Goal: Task Accomplishment & Management: Manage account settings

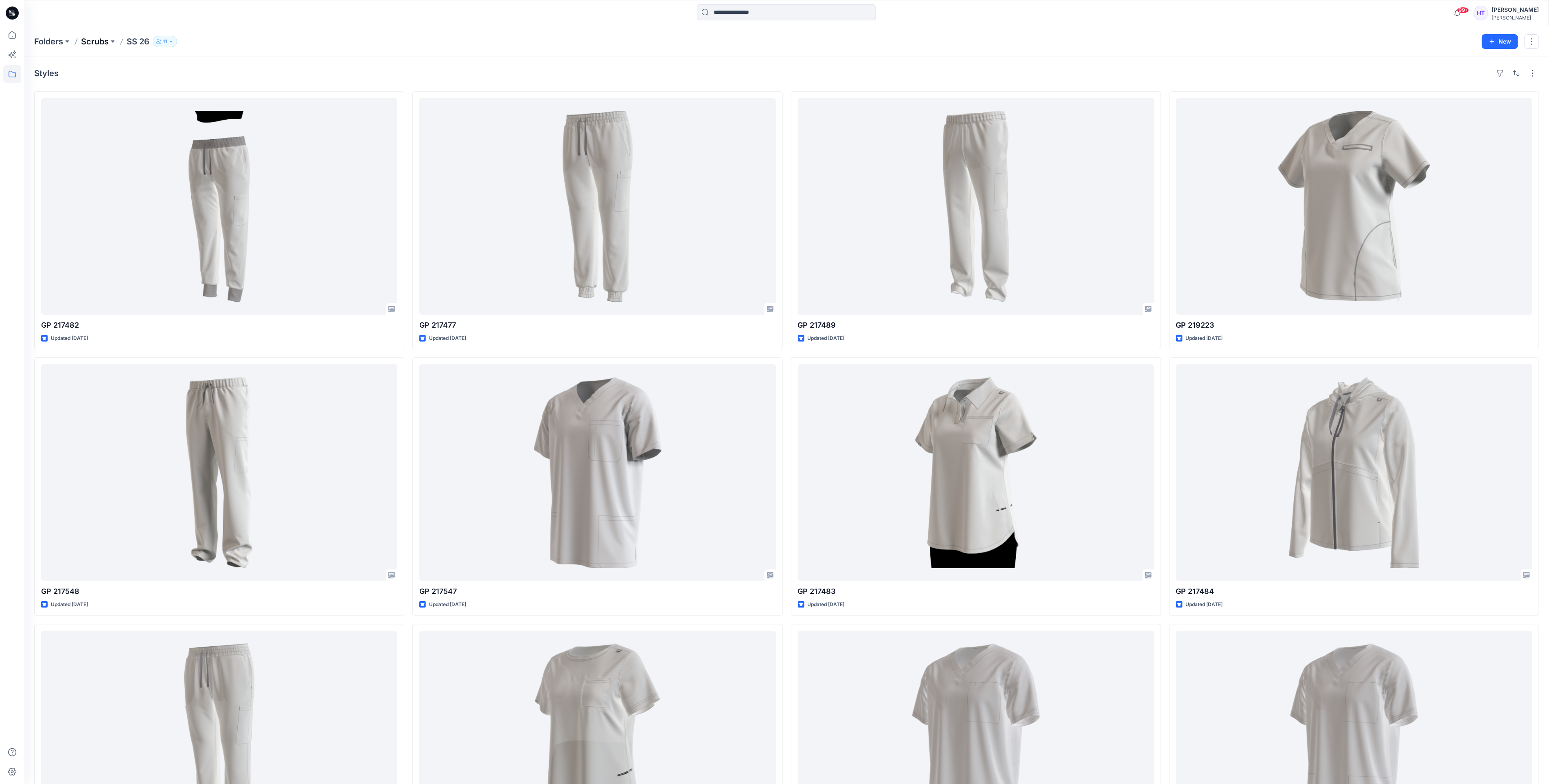
click at [94, 46] on p "Scrubs" at bounding box center [95, 42] width 28 height 12
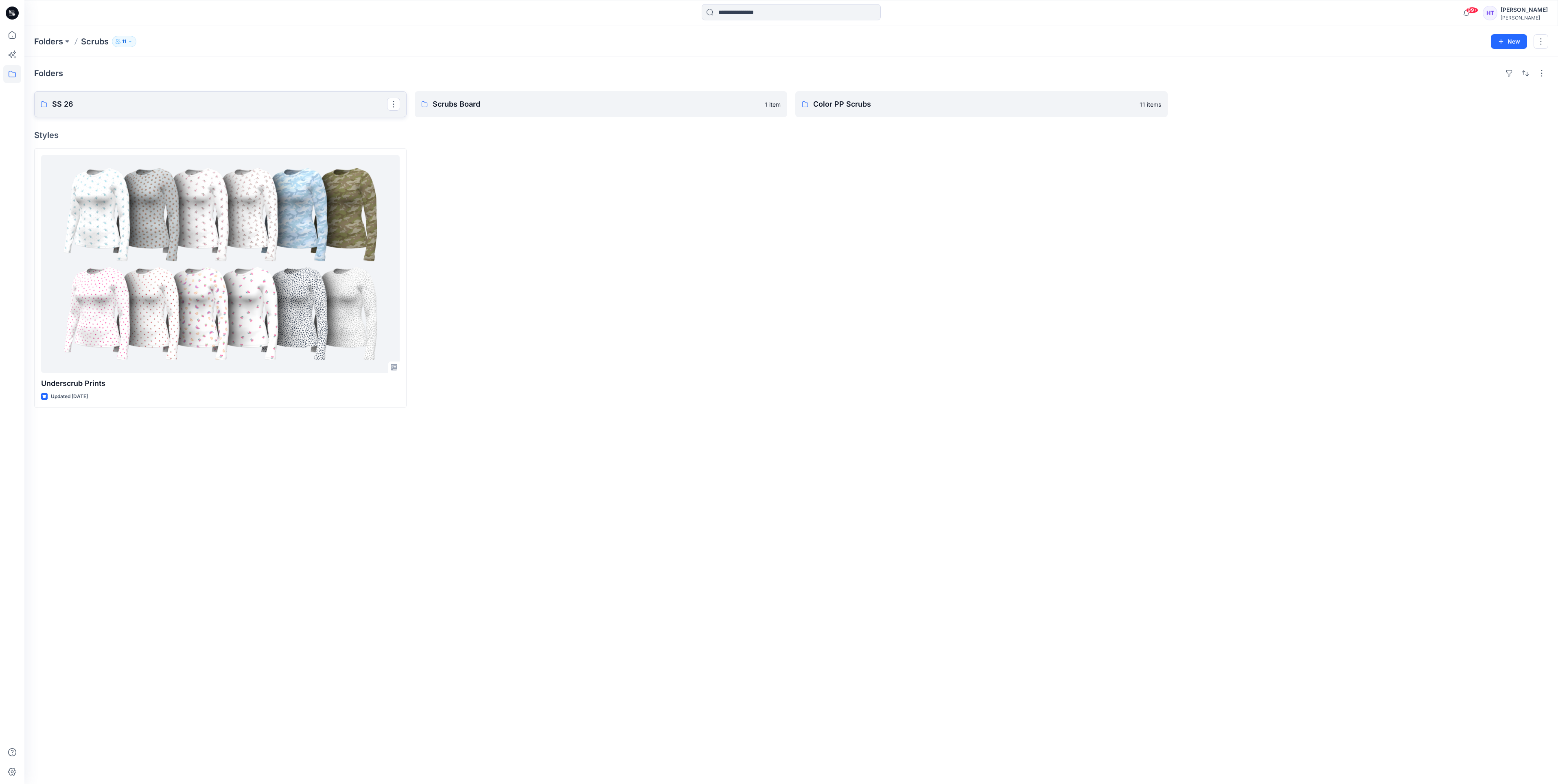
click at [211, 110] on link "SS 26" at bounding box center [220, 104] width 373 height 26
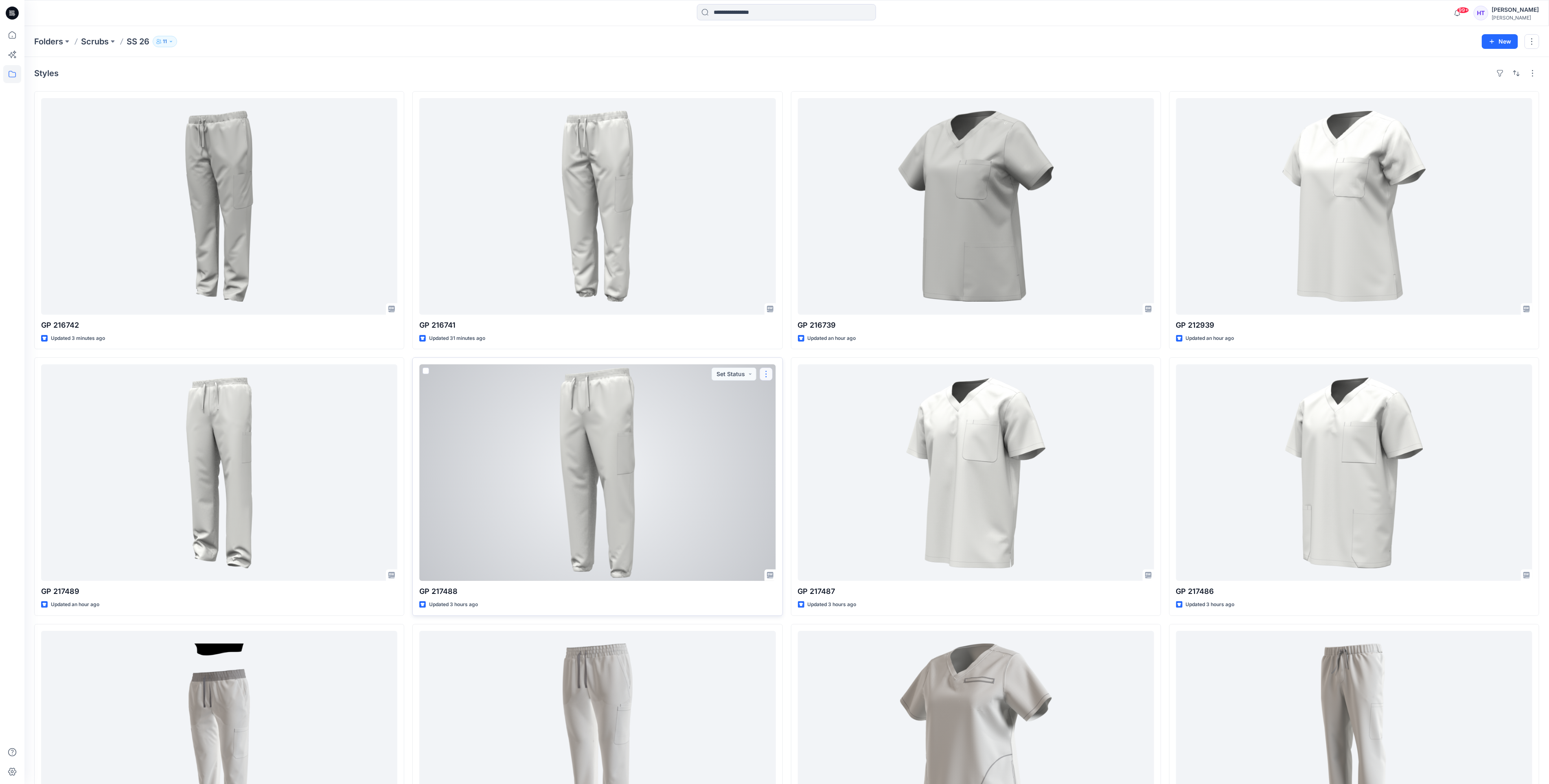
click at [765, 376] on button "button" at bounding box center [766, 374] width 13 height 13
click at [777, 392] on p "Edit" at bounding box center [781, 392] width 10 height 8
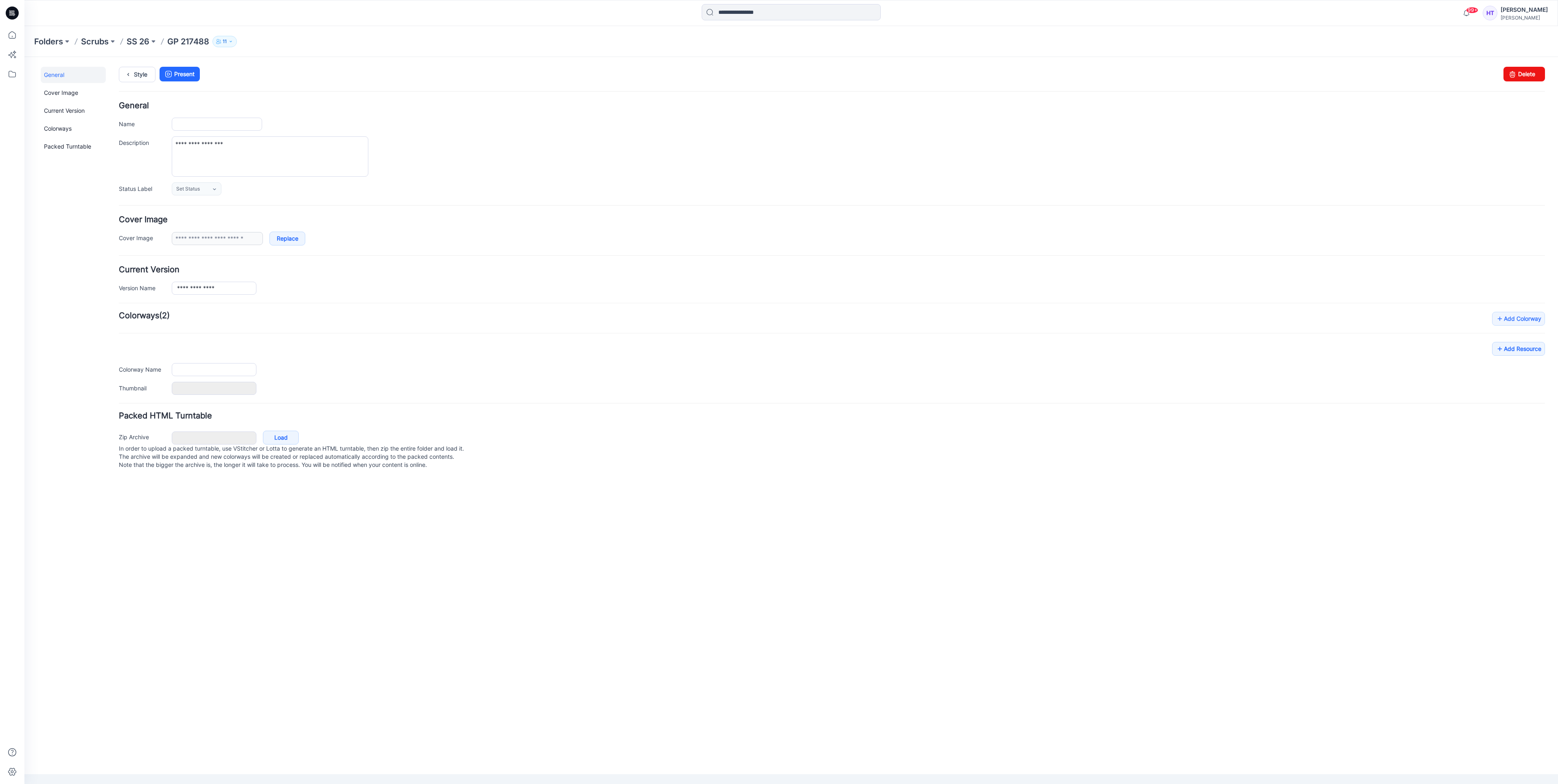
type input "*********"
type input "**********"
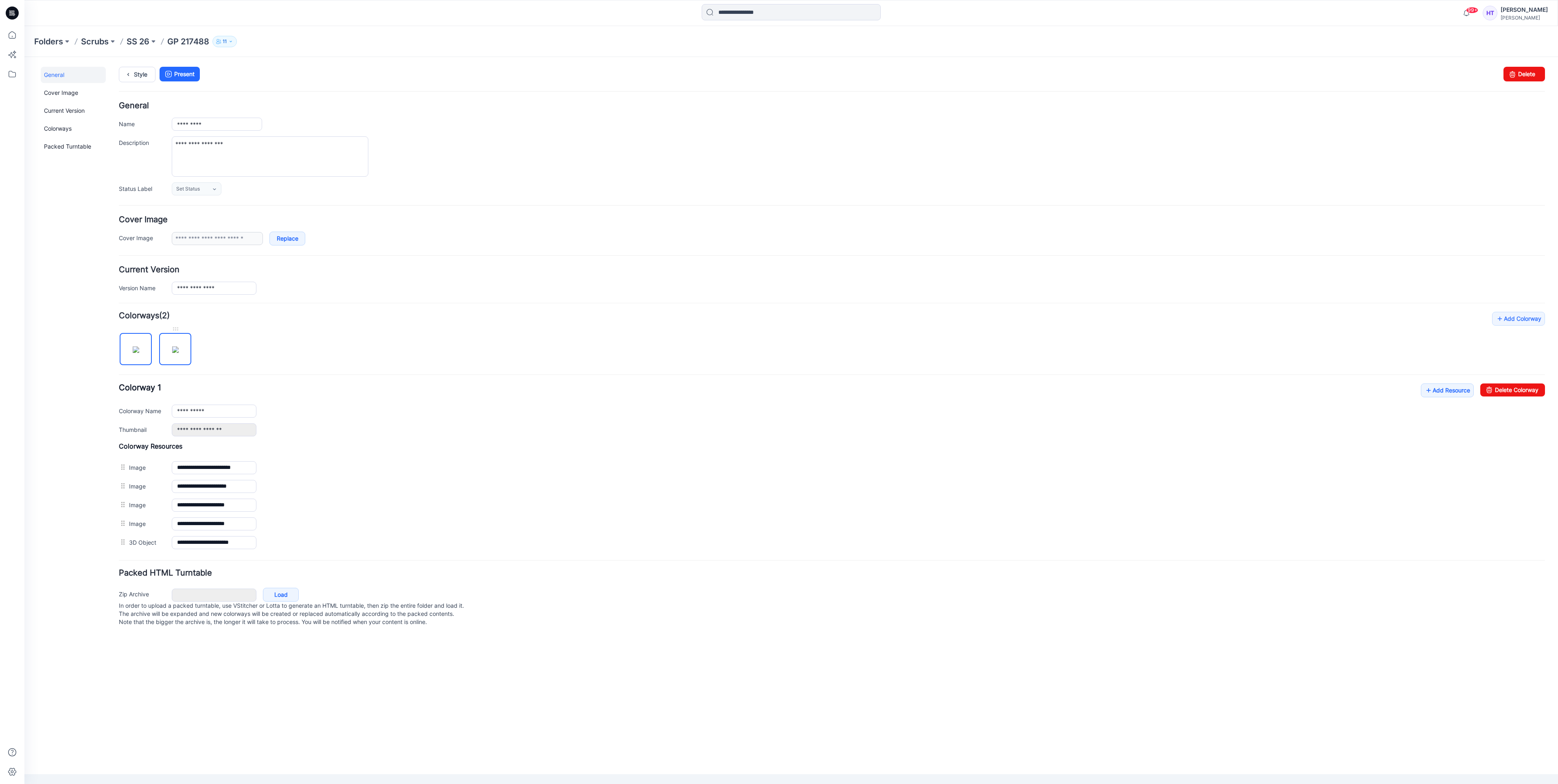
click at [173, 349] on img at bounding box center [175, 349] width 6 height 6
click at [139, 353] on img at bounding box center [135, 349] width 6 height 6
click at [172, 353] on img at bounding box center [175, 349] width 6 height 6
click at [1516, 394] on link "Delete Colorway" at bounding box center [1513, 390] width 65 height 13
type input "**********"
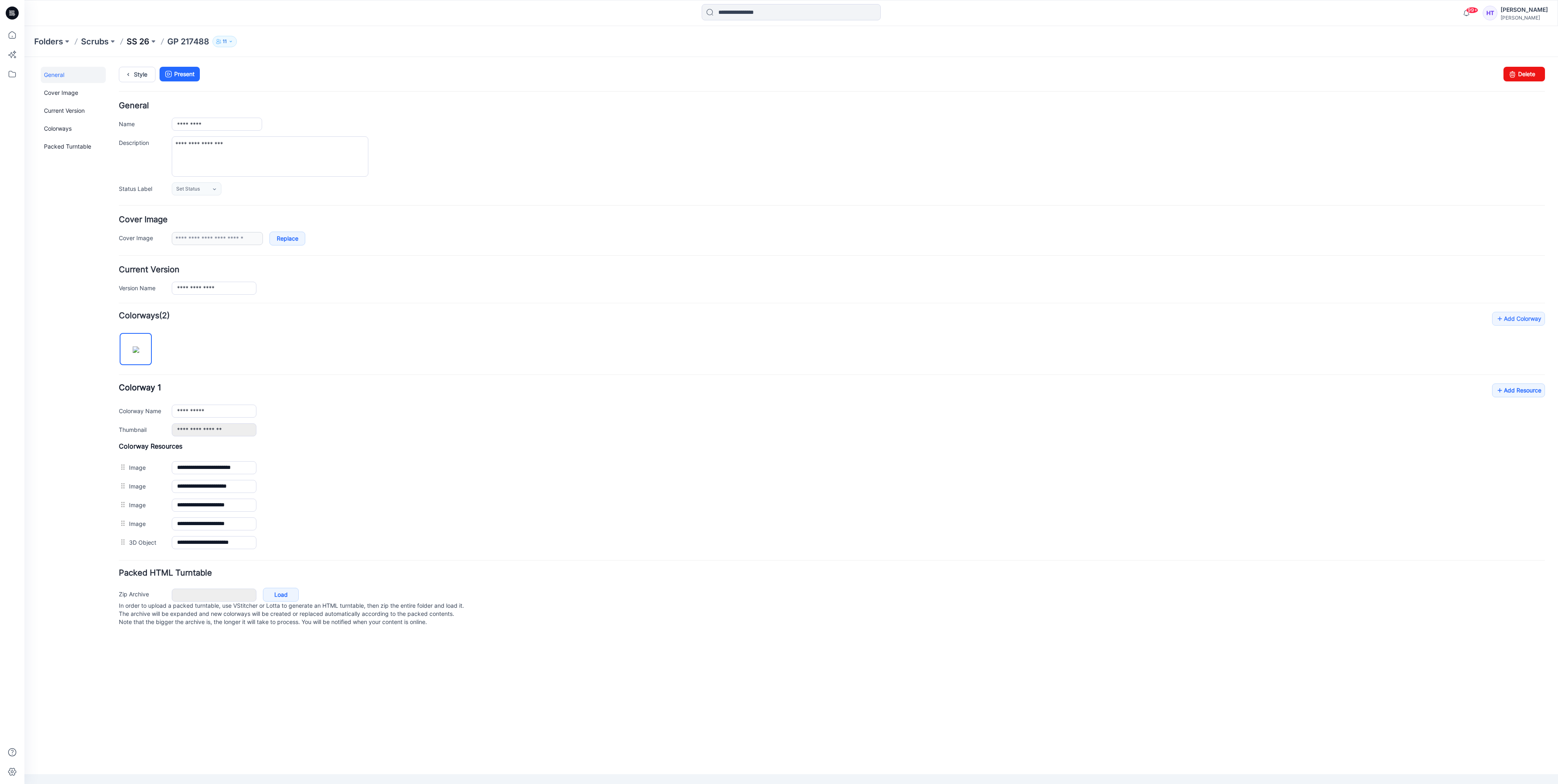
click at [134, 41] on p "SS 26" at bounding box center [137, 42] width 23 height 12
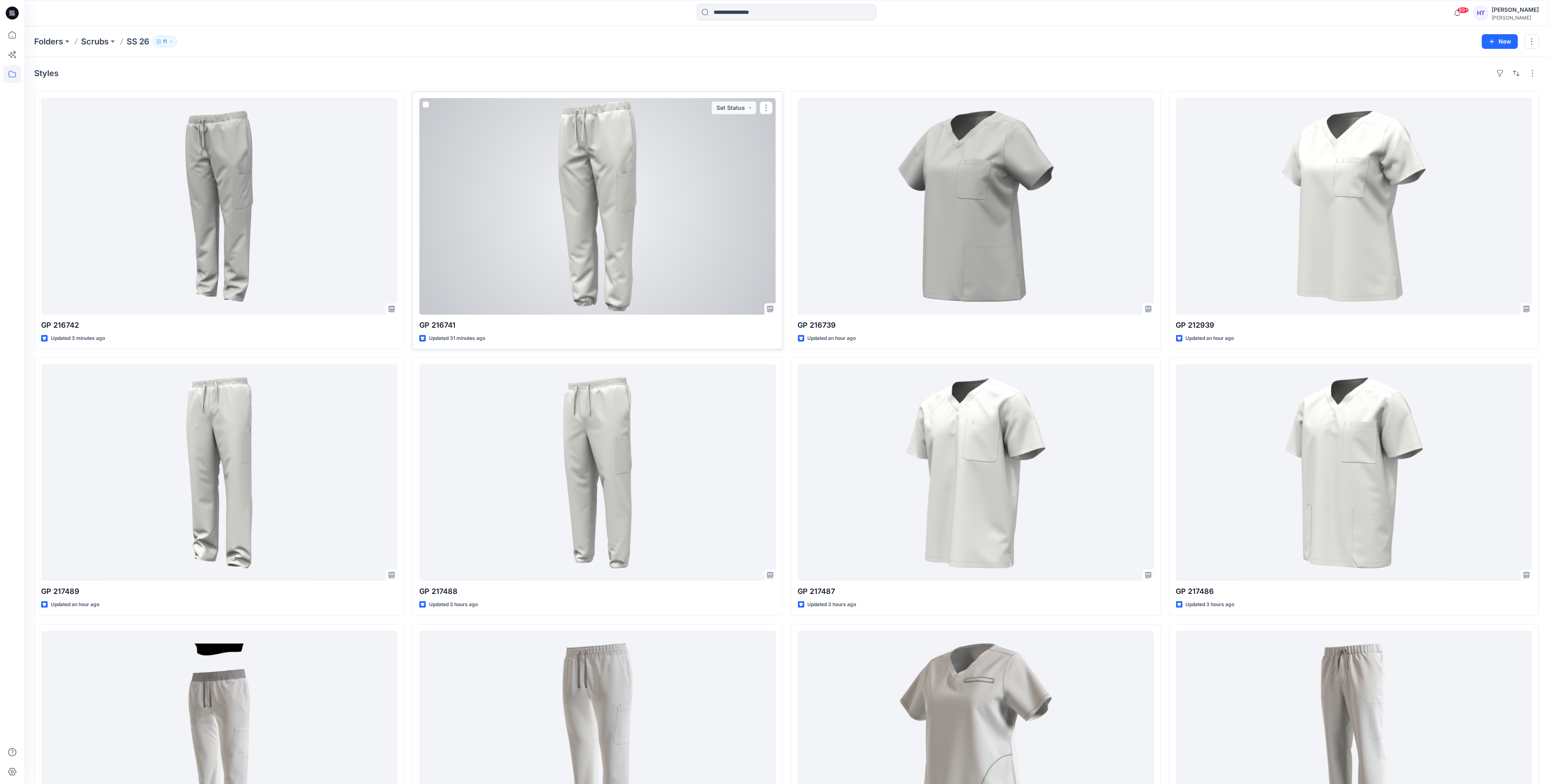
click at [692, 218] on div at bounding box center [598, 207] width 357 height 217
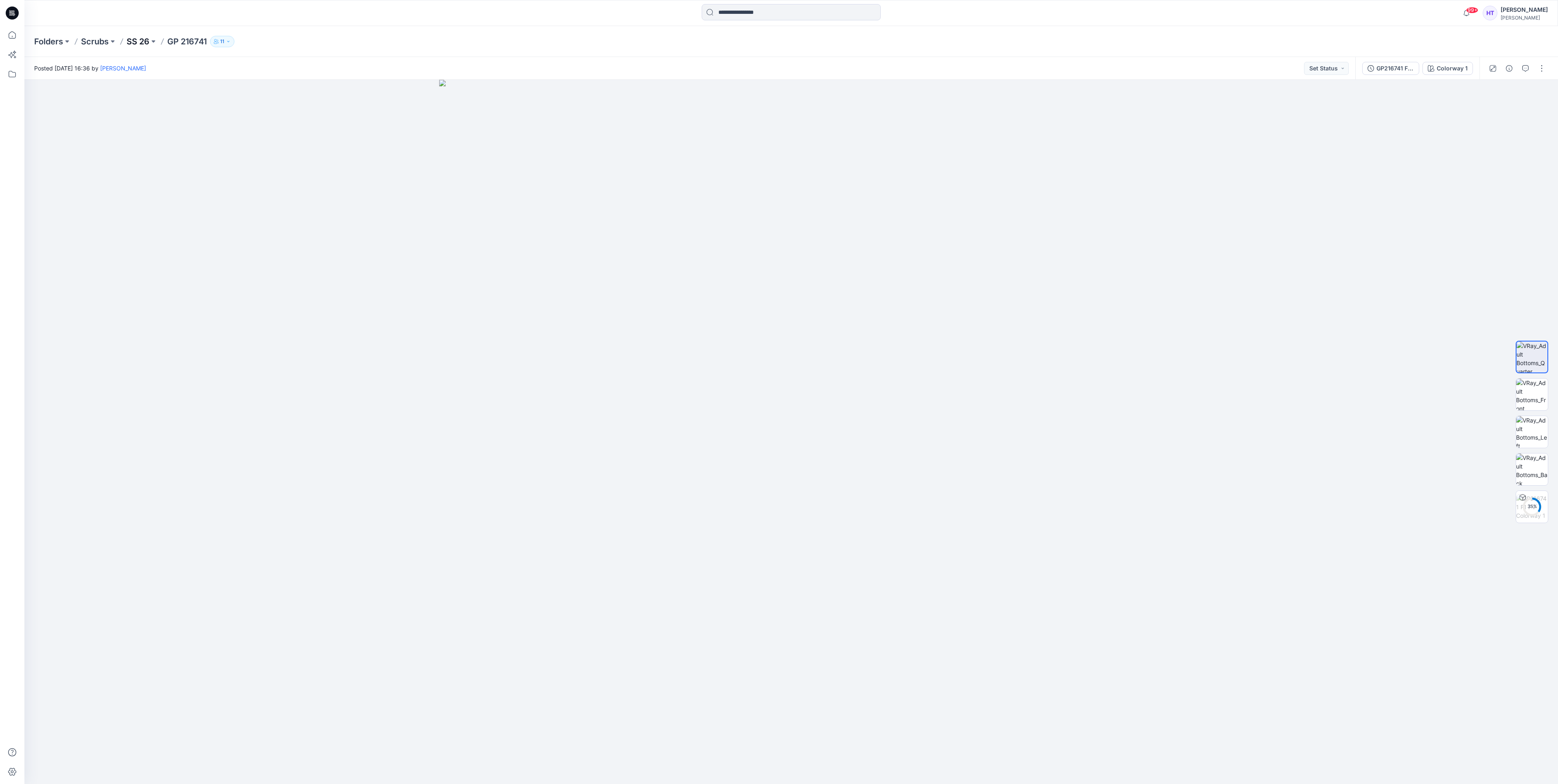
click at [137, 41] on p "SS 26" at bounding box center [137, 42] width 23 height 12
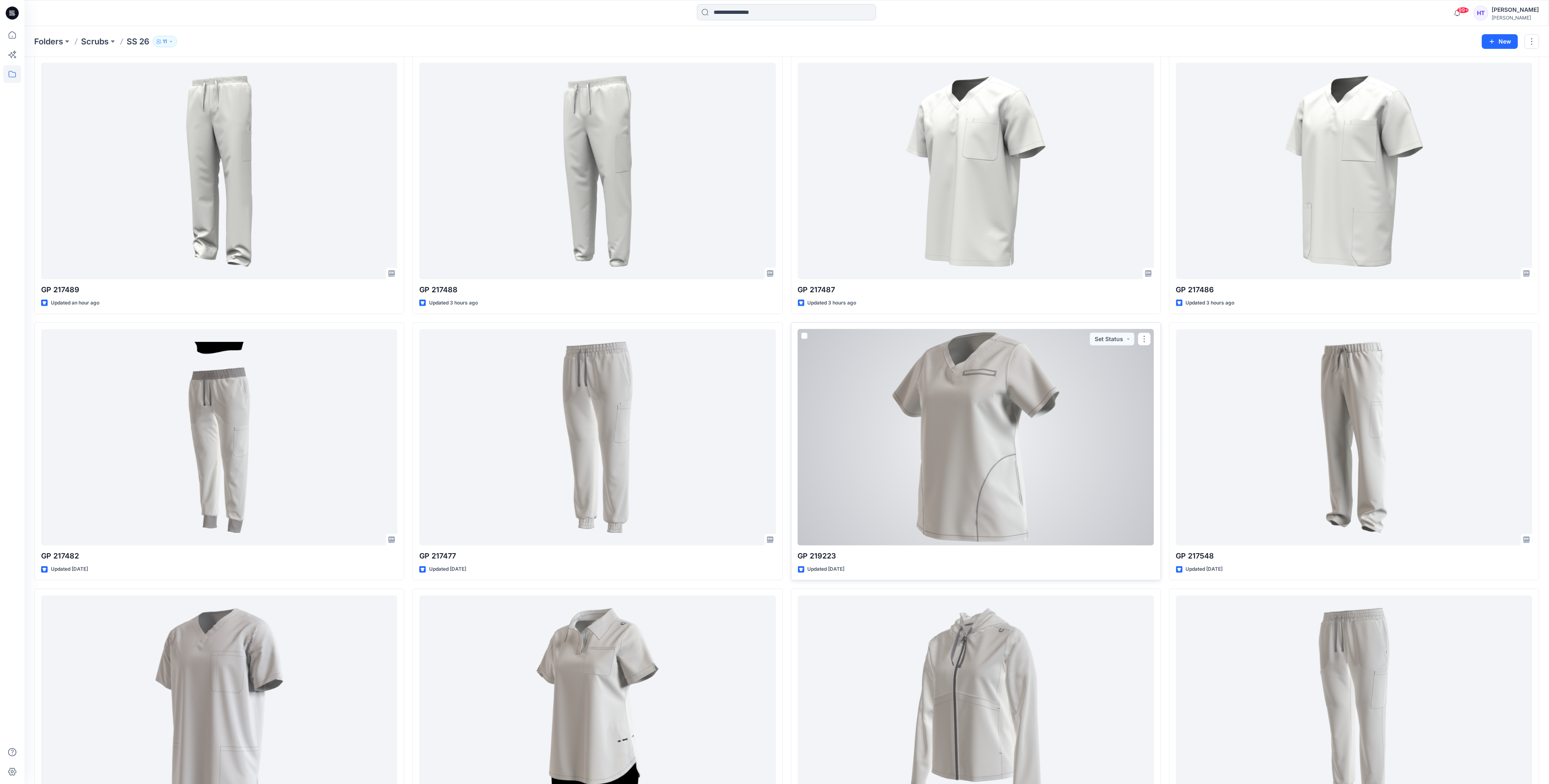
scroll to position [305, 0]
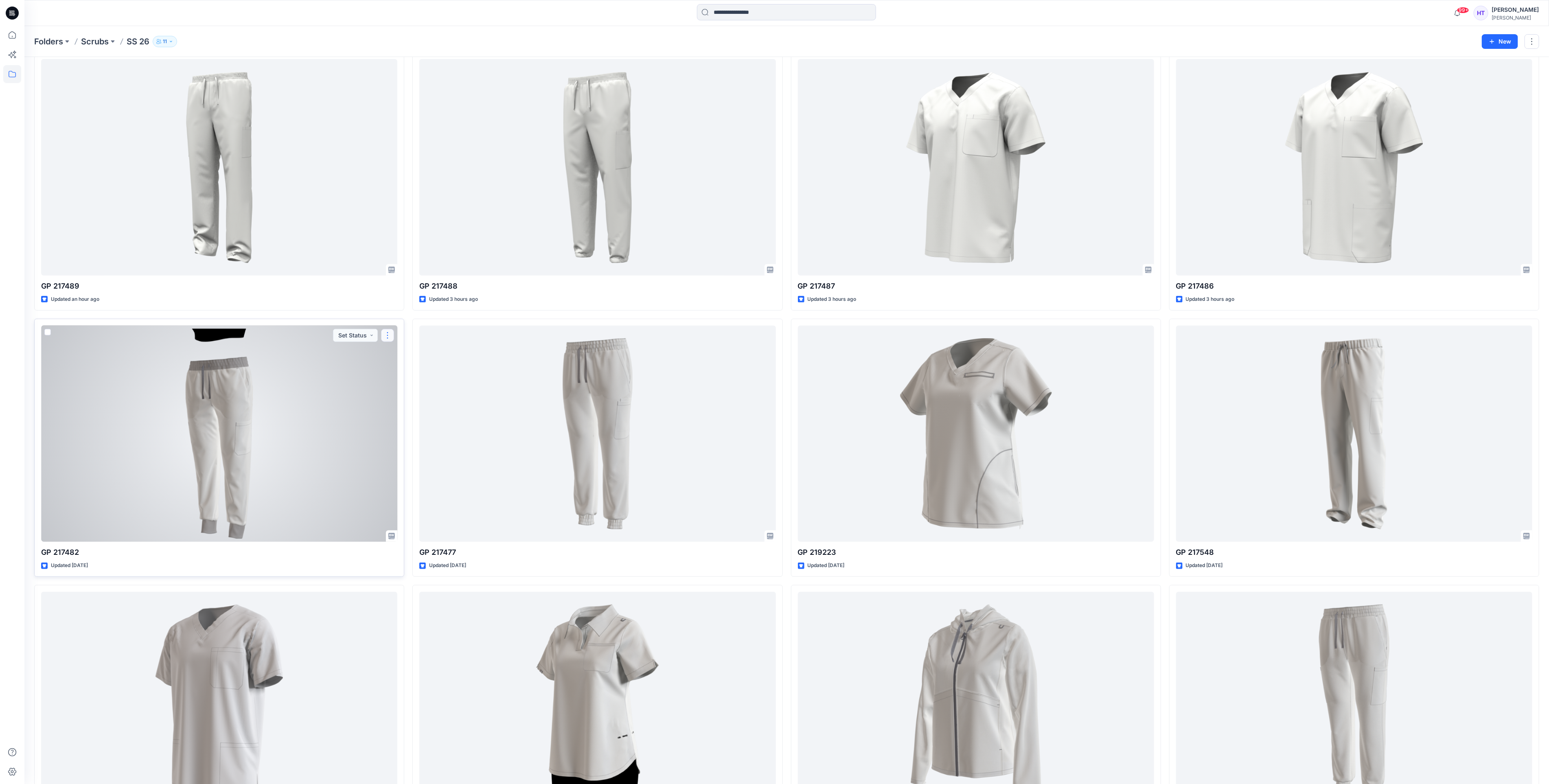
click at [387, 335] on button "button" at bounding box center [387, 335] width 13 height 13
click at [181, 438] on div at bounding box center [219, 434] width 357 height 217
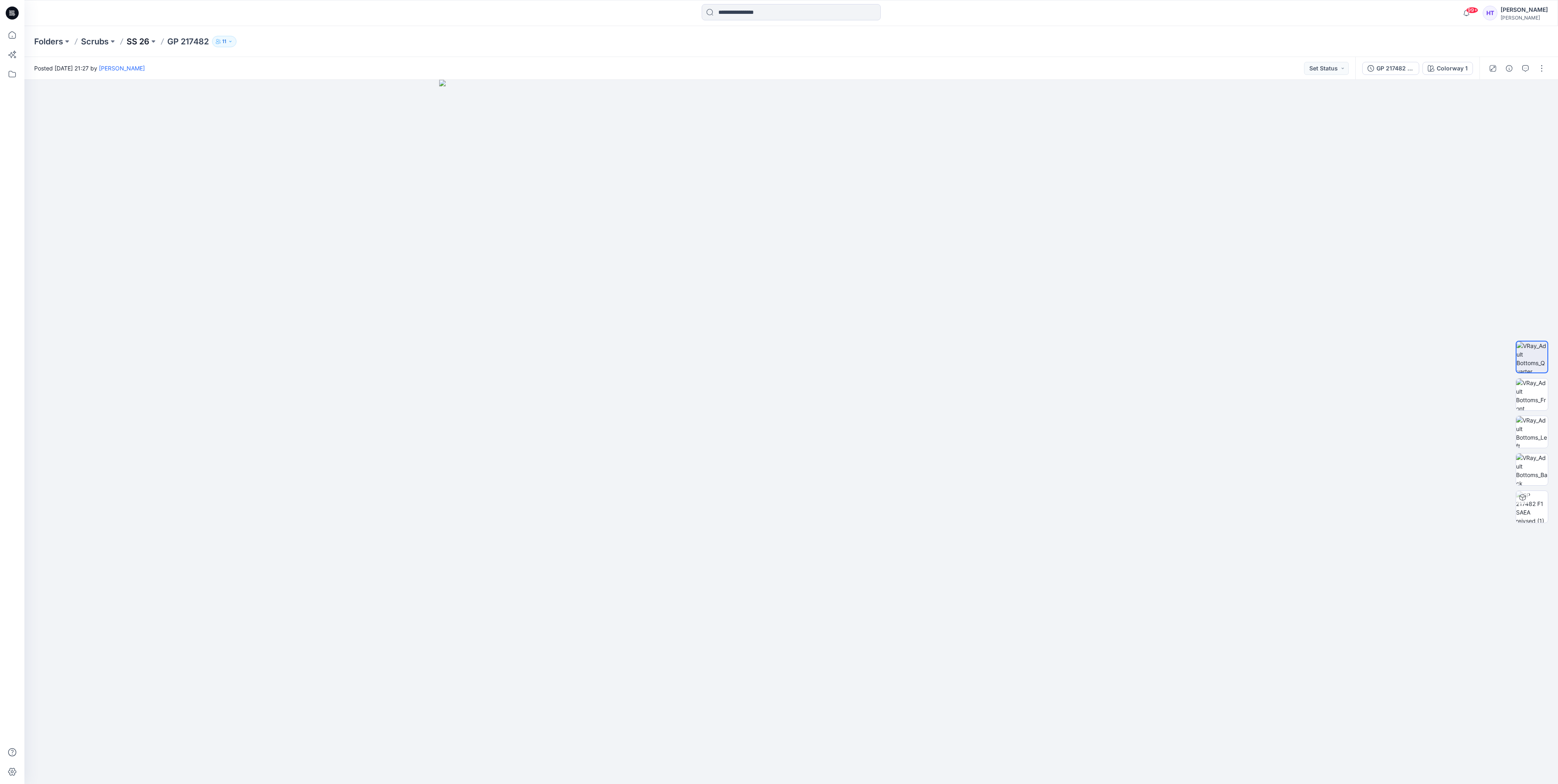
click at [137, 42] on p "SS 26" at bounding box center [137, 42] width 23 height 12
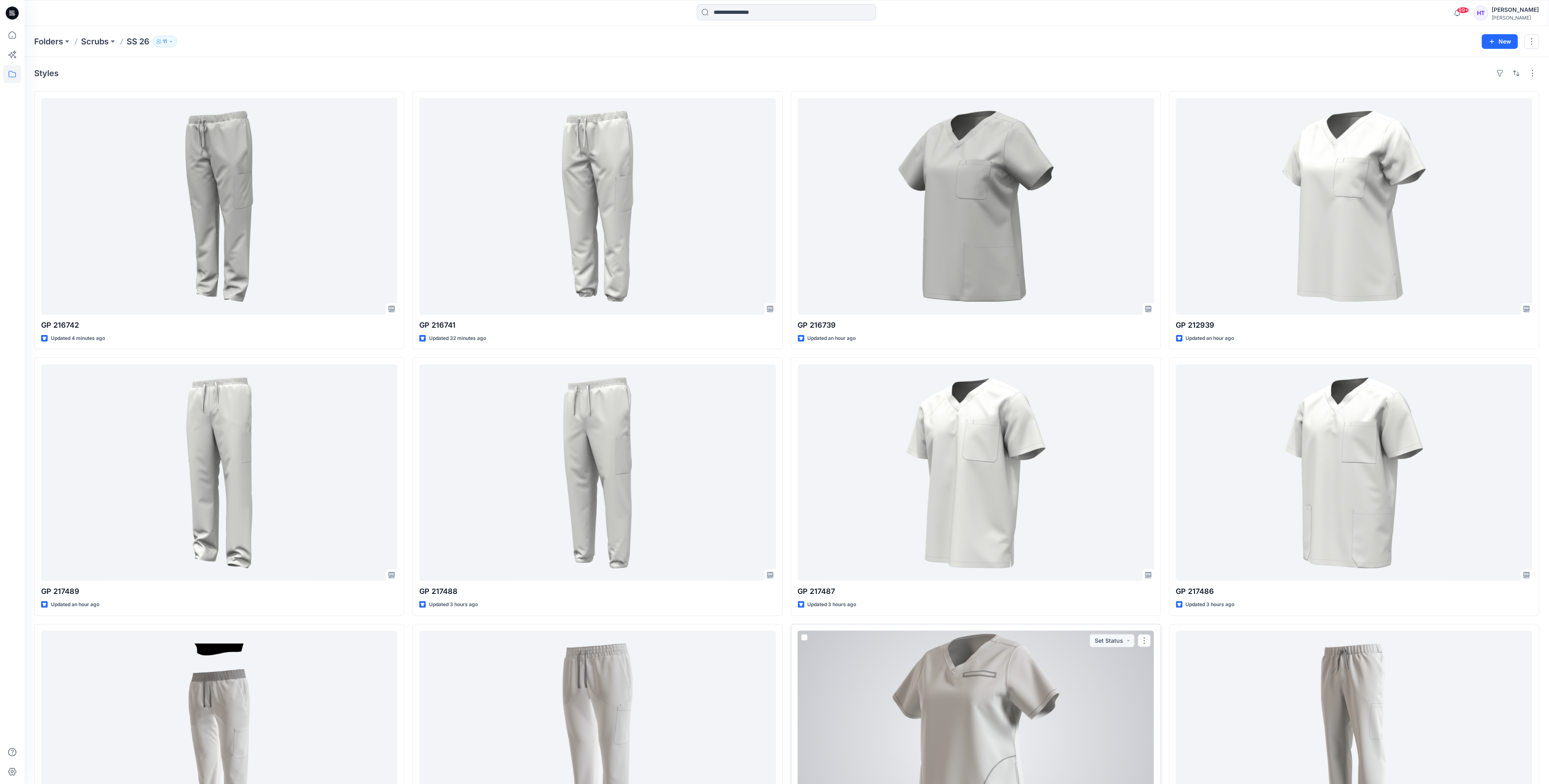
scroll to position [244, 0]
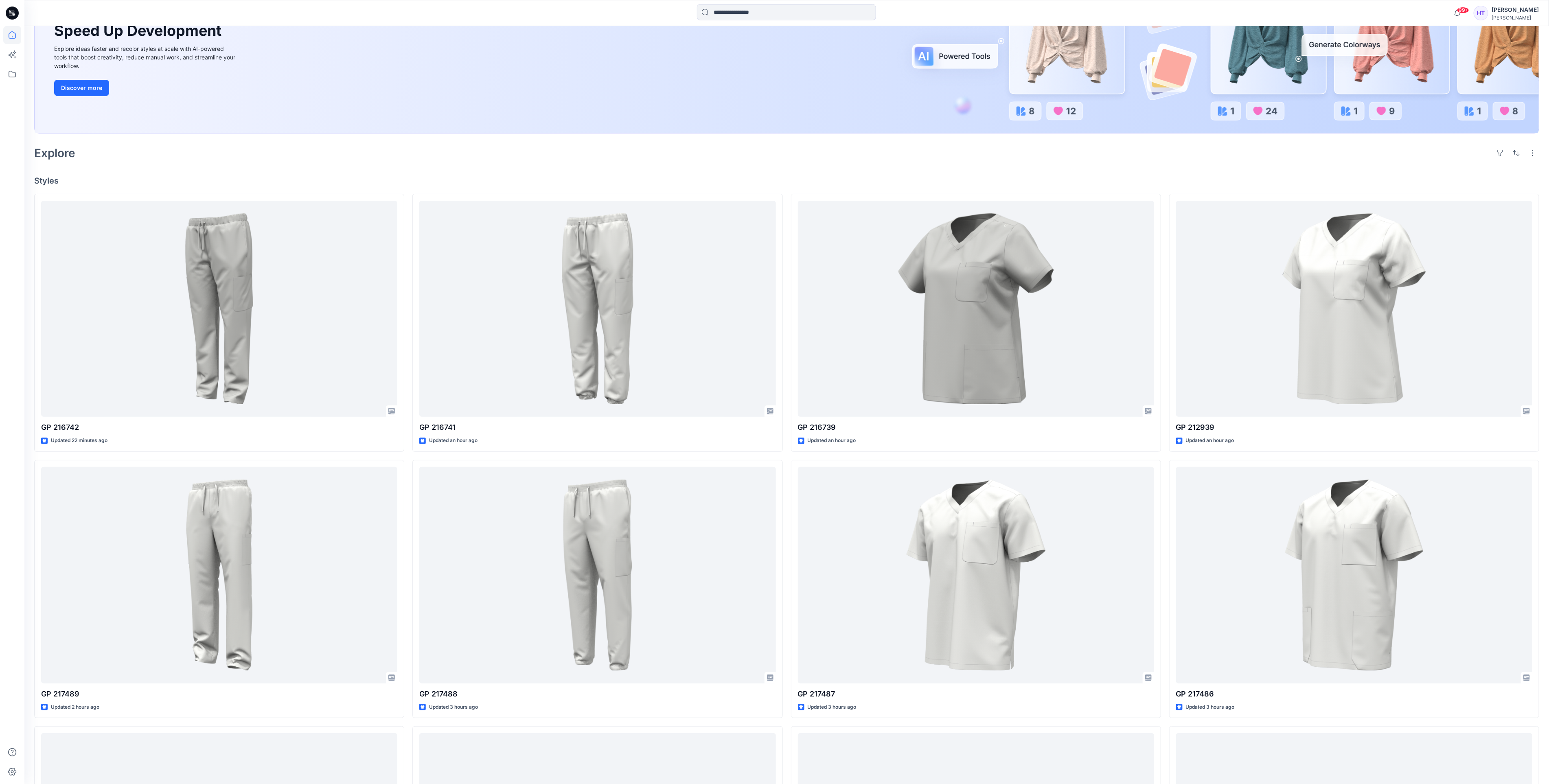
scroll to position [122, 0]
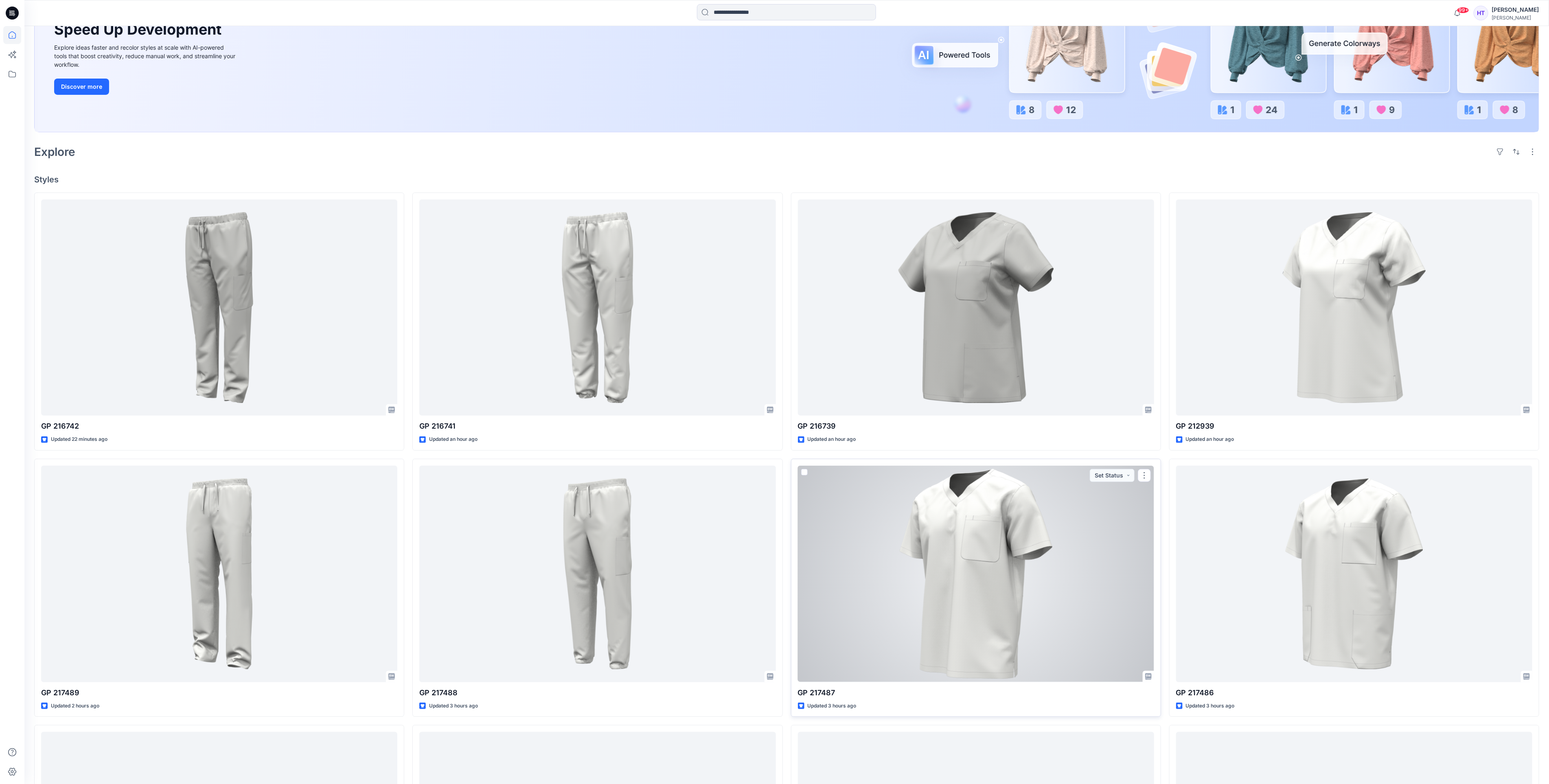
click at [966, 533] on div at bounding box center [976, 574] width 357 height 217
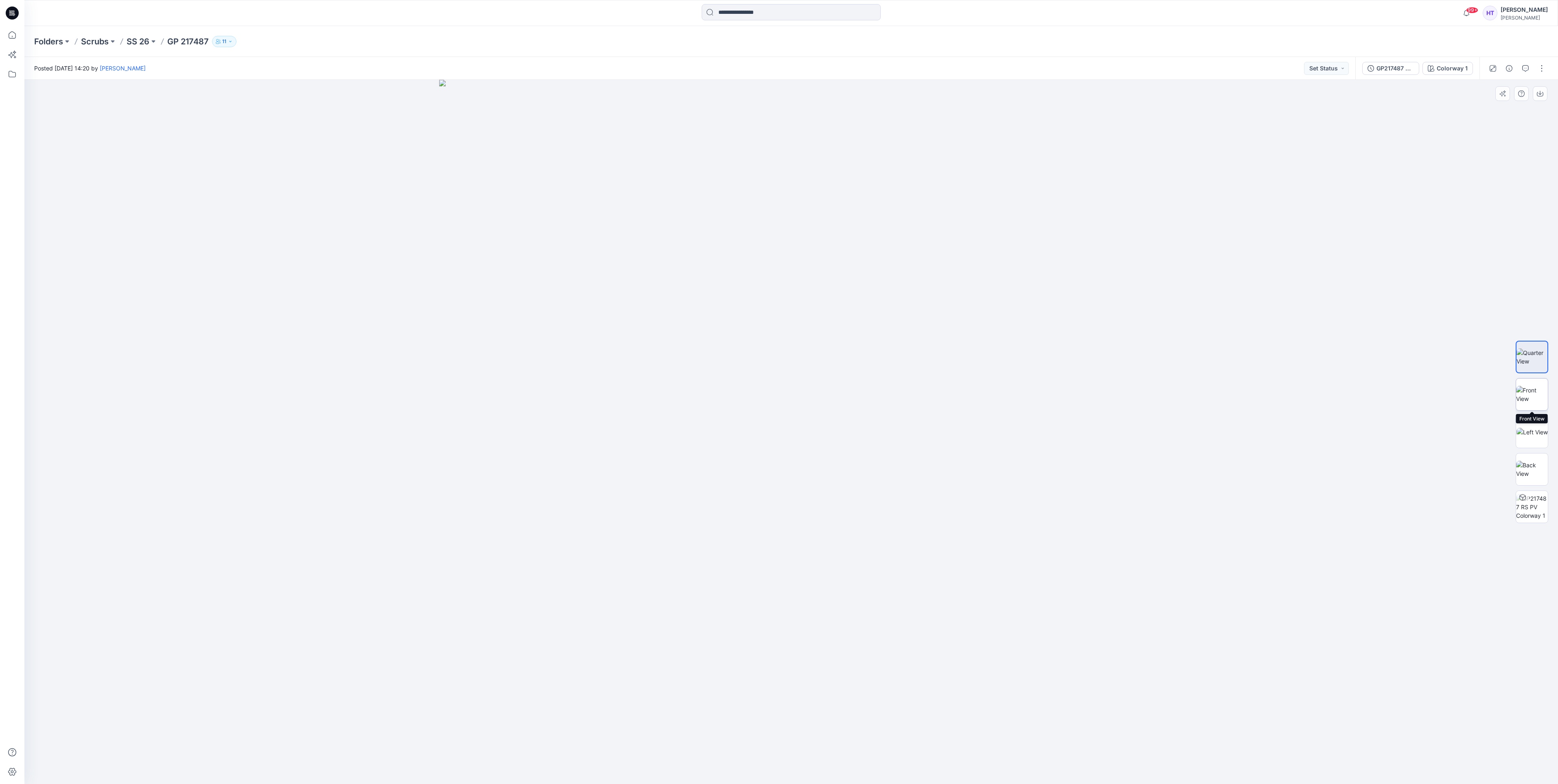
click at [1524, 399] on img at bounding box center [1532, 394] width 32 height 17
click at [1539, 89] on button "button" at bounding box center [1541, 94] width 14 height 14
click at [1540, 465] on img at bounding box center [1532, 469] width 32 height 17
click at [1545, 90] on button "button" at bounding box center [1541, 94] width 14 height 14
click at [141, 44] on p "SS 26" at bounding box center [137, 42] width 23 height 12
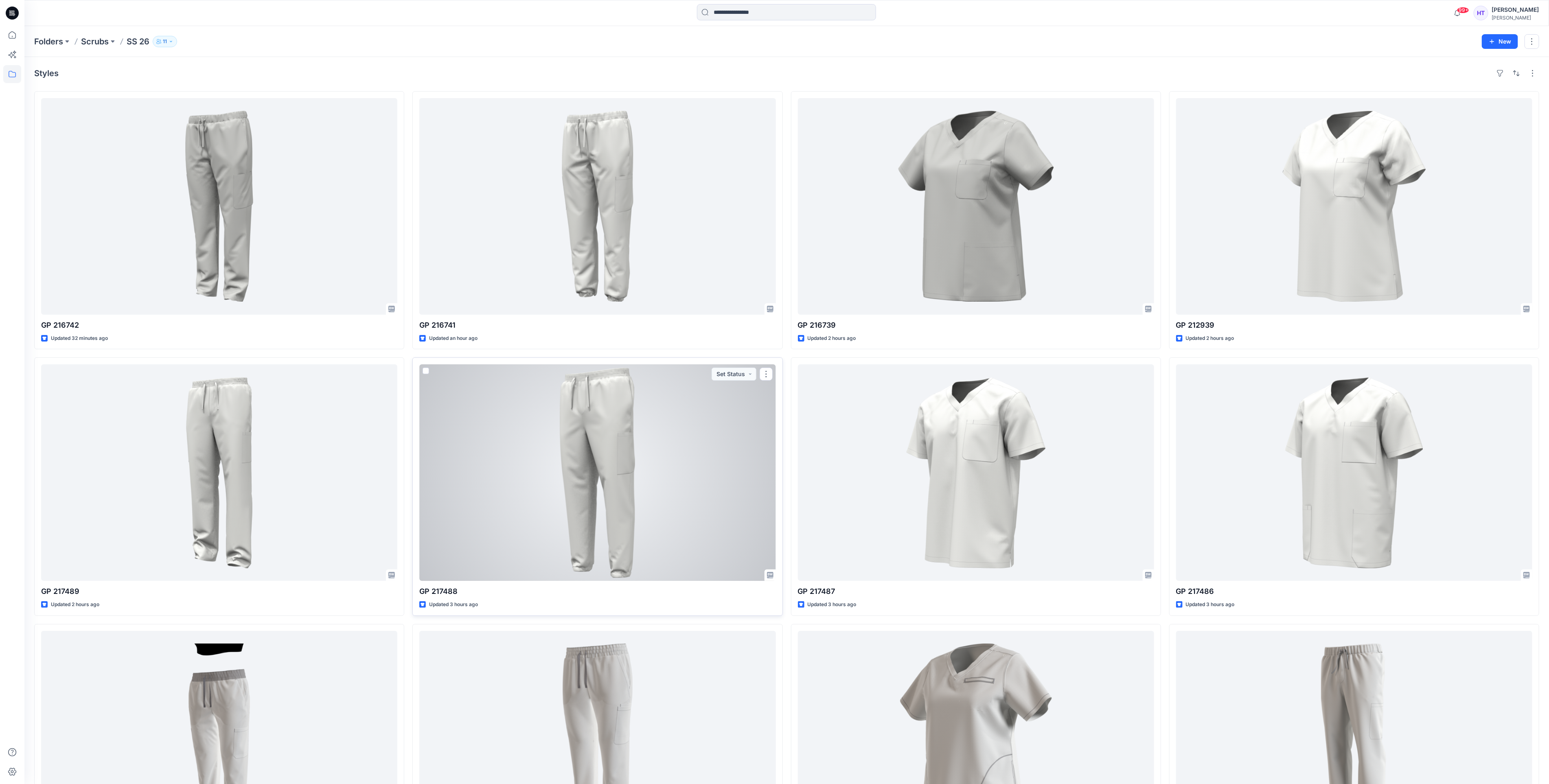
scroll to position [61, 0]
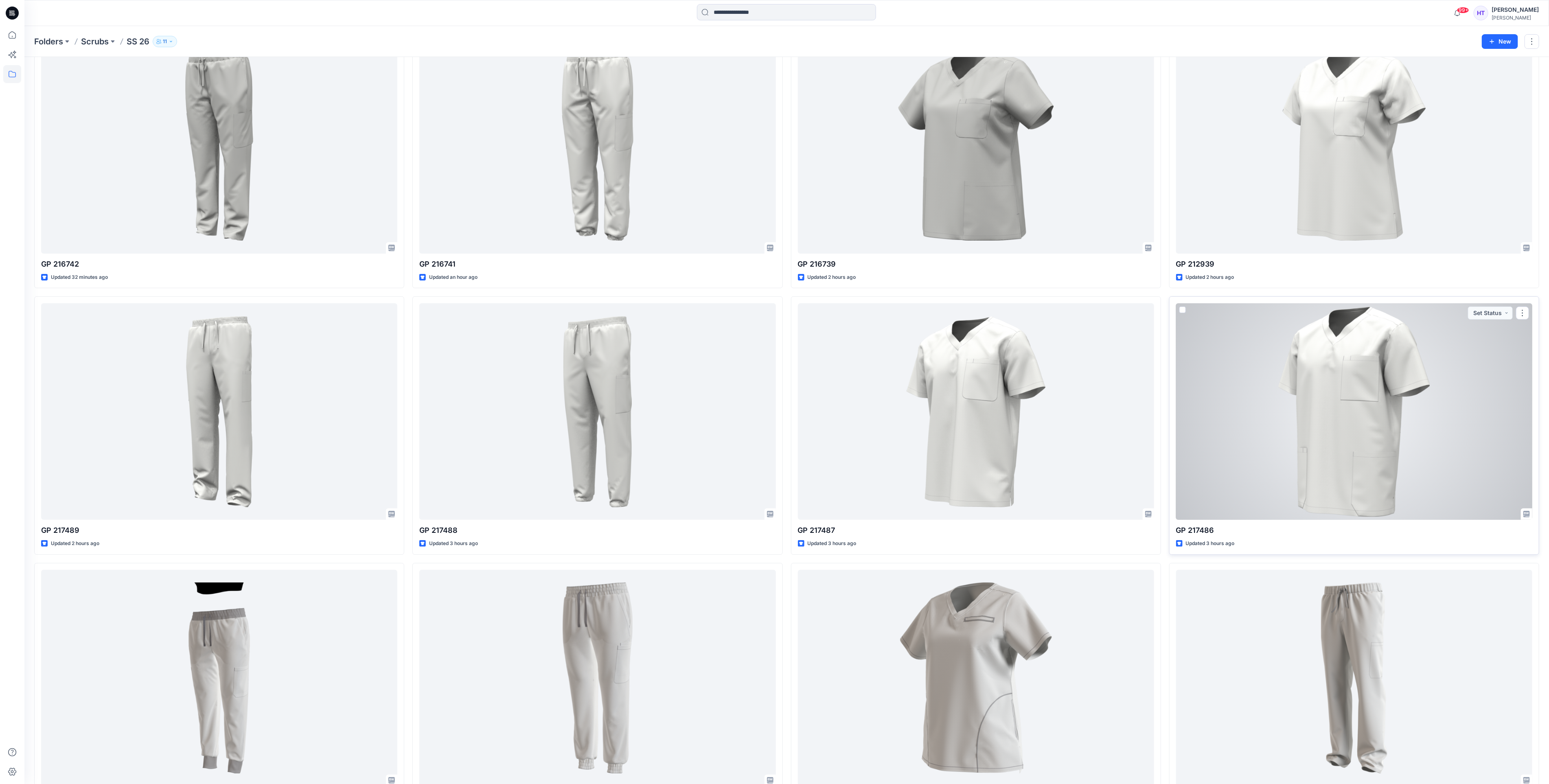
click at [1379, 466] on div at bounding box center [1354, 411] width 357 height 217
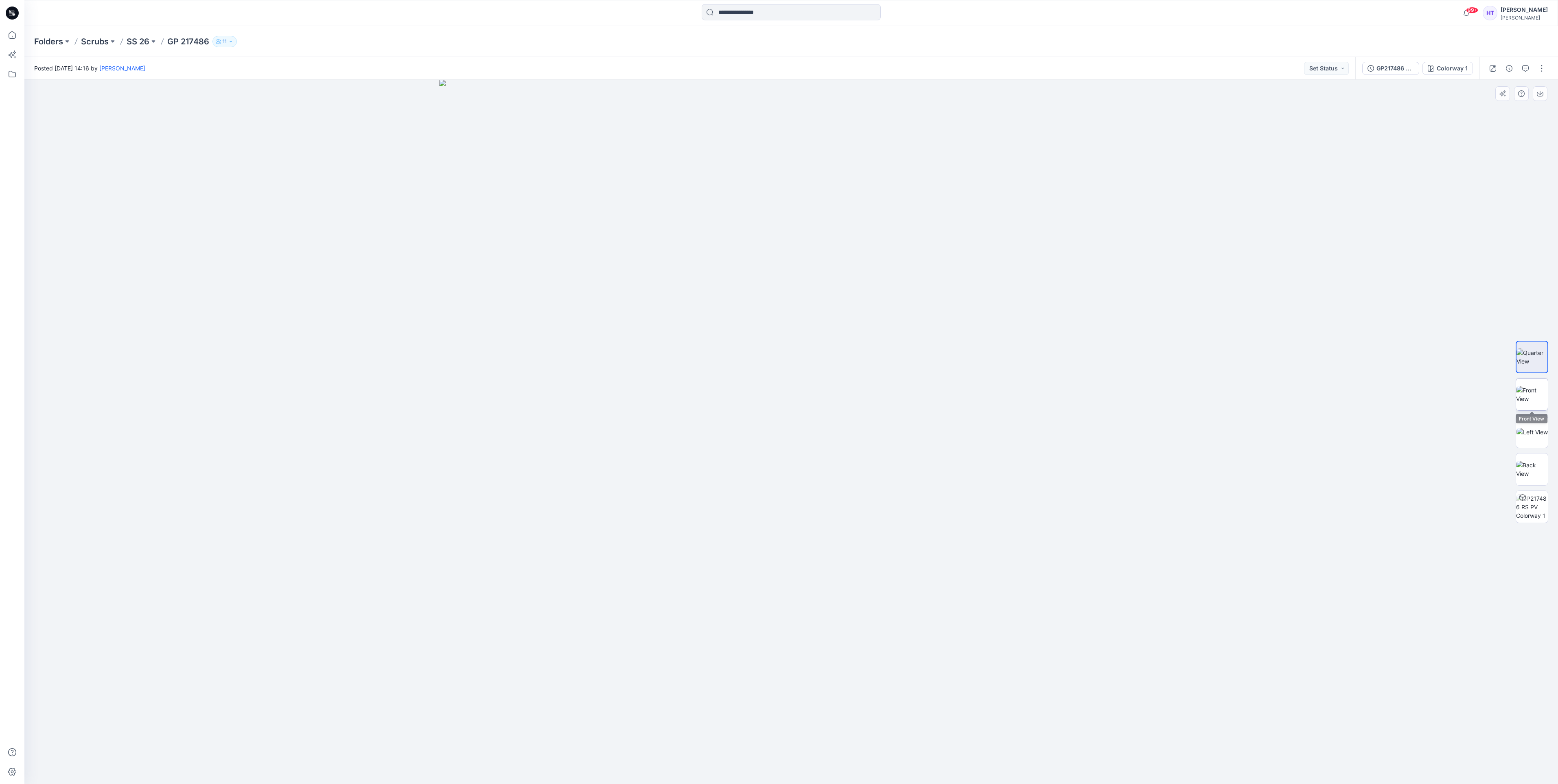
click at [1527, 402] on img at bounding box center [1532, 394] width 32 height 17
click at [1546, 93] on button "button" at bounding box center [1541, 94] width 14 height 14
click at [1531, 436] on img at bounding box center [1532, 431] width 32 height 8
click at [1539, 473] on img at bounding box center [1532, 469] width 32 height 17
click at [1545, 91] on button "button" at bounding box center [1541, 94] width 14 height 14
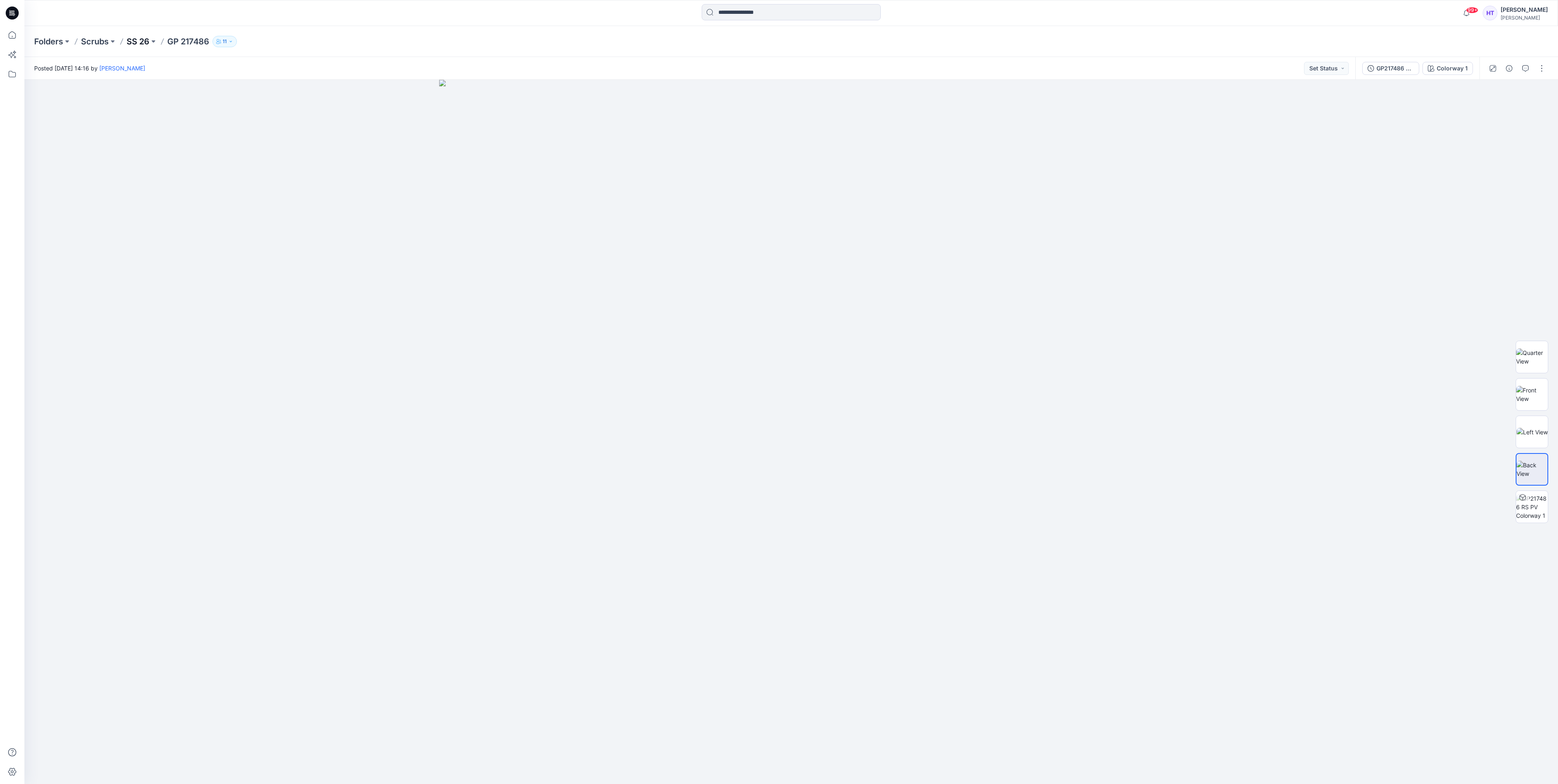
click at [137, 41] on p "SS 26" at bounding box center [137, 42] width 23 height 12
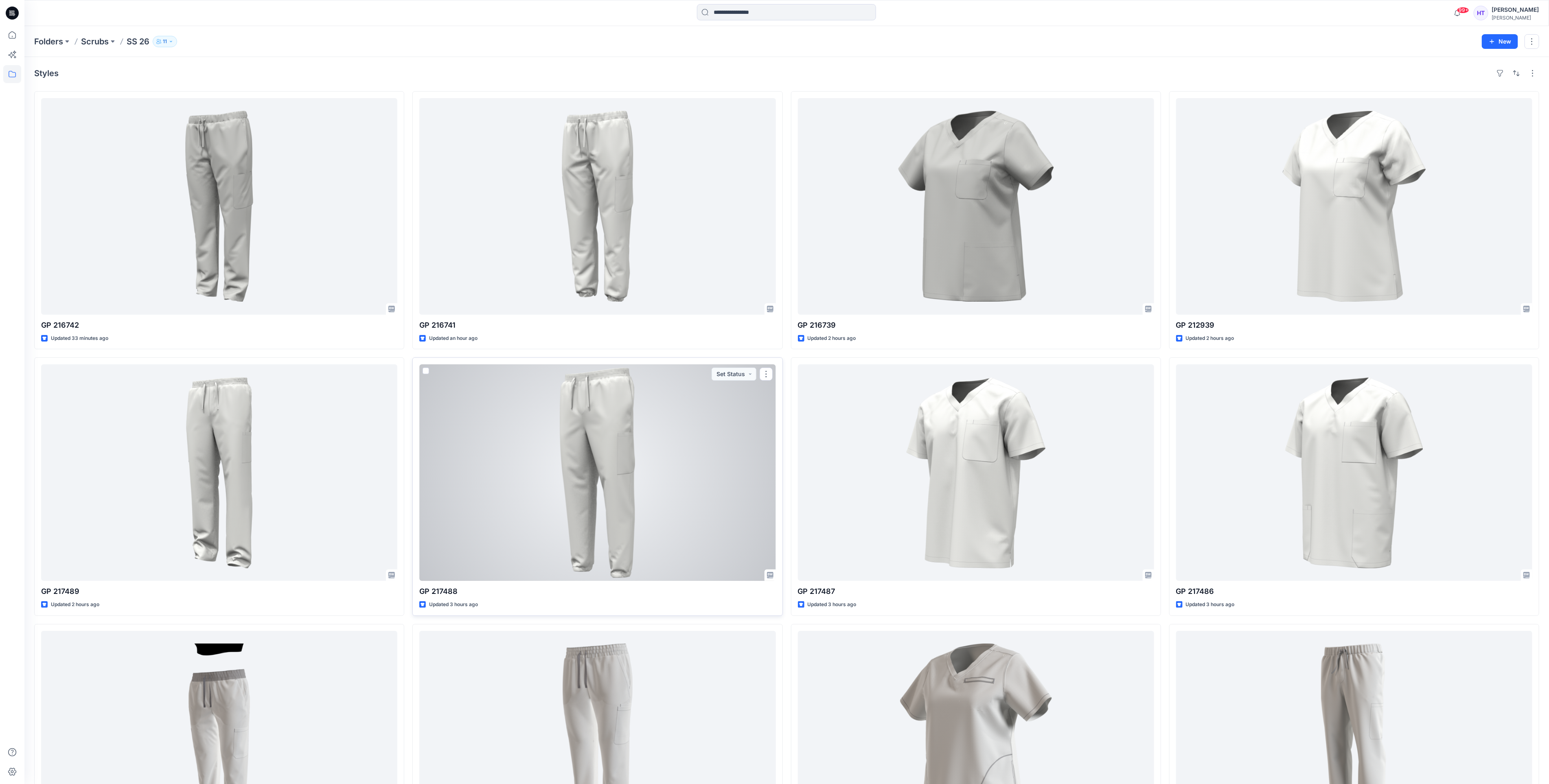
click at [441, 421] on div at bounding box center [598, 473] width 357 height 217
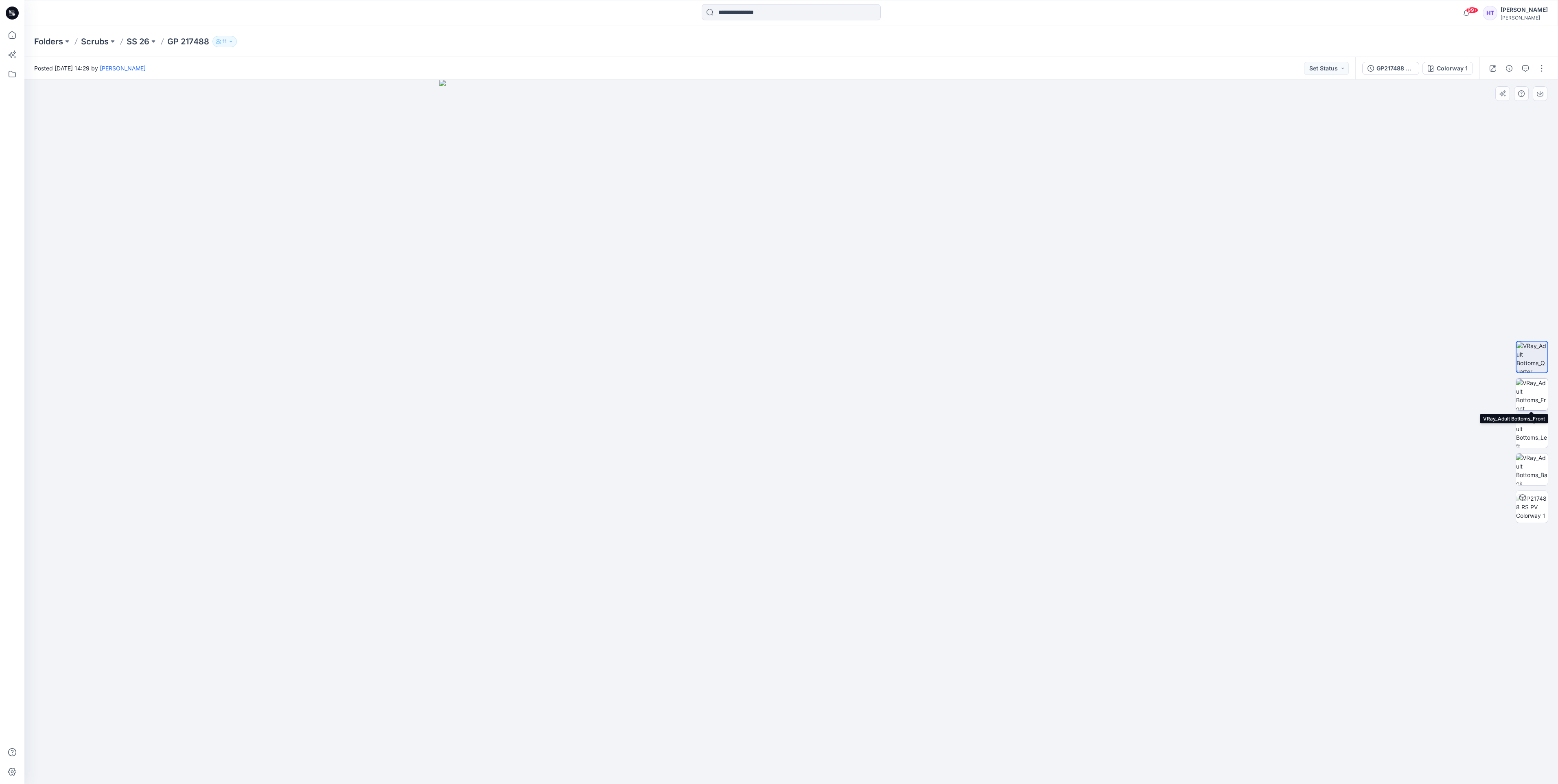
click at [1529, 394] on img at bounding box center [1532, 393] width 32 height 32
click at [1541, 97] on button "button" at bounding box center [1541, 94] width 14 height 14
click at [1535, 423] on img at bounding box center [1532, 431] width 32 height 32
click at [1545, 93] on button "button" at bounding box center [1541, 94] width 14 height 14
click at [1542, 473] on img at bounding box center [1532, 468] width 32 height 32
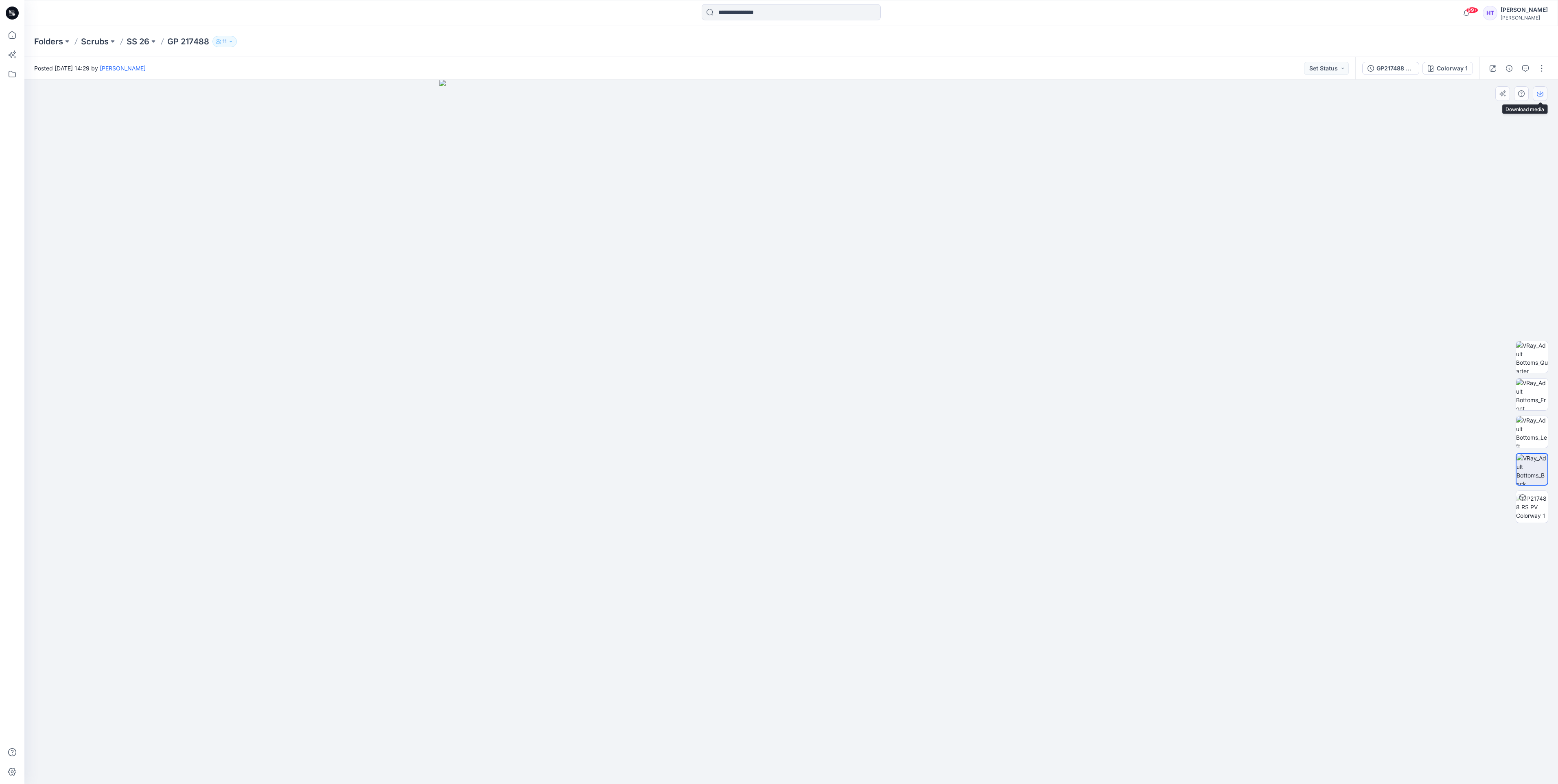
click at [1544, 97] on button "button" at bounding box center [1541, 94] width 14 height 14
click at [133, 42] on p "SS 26" at bounding box center [137, 42] width 23 height 12
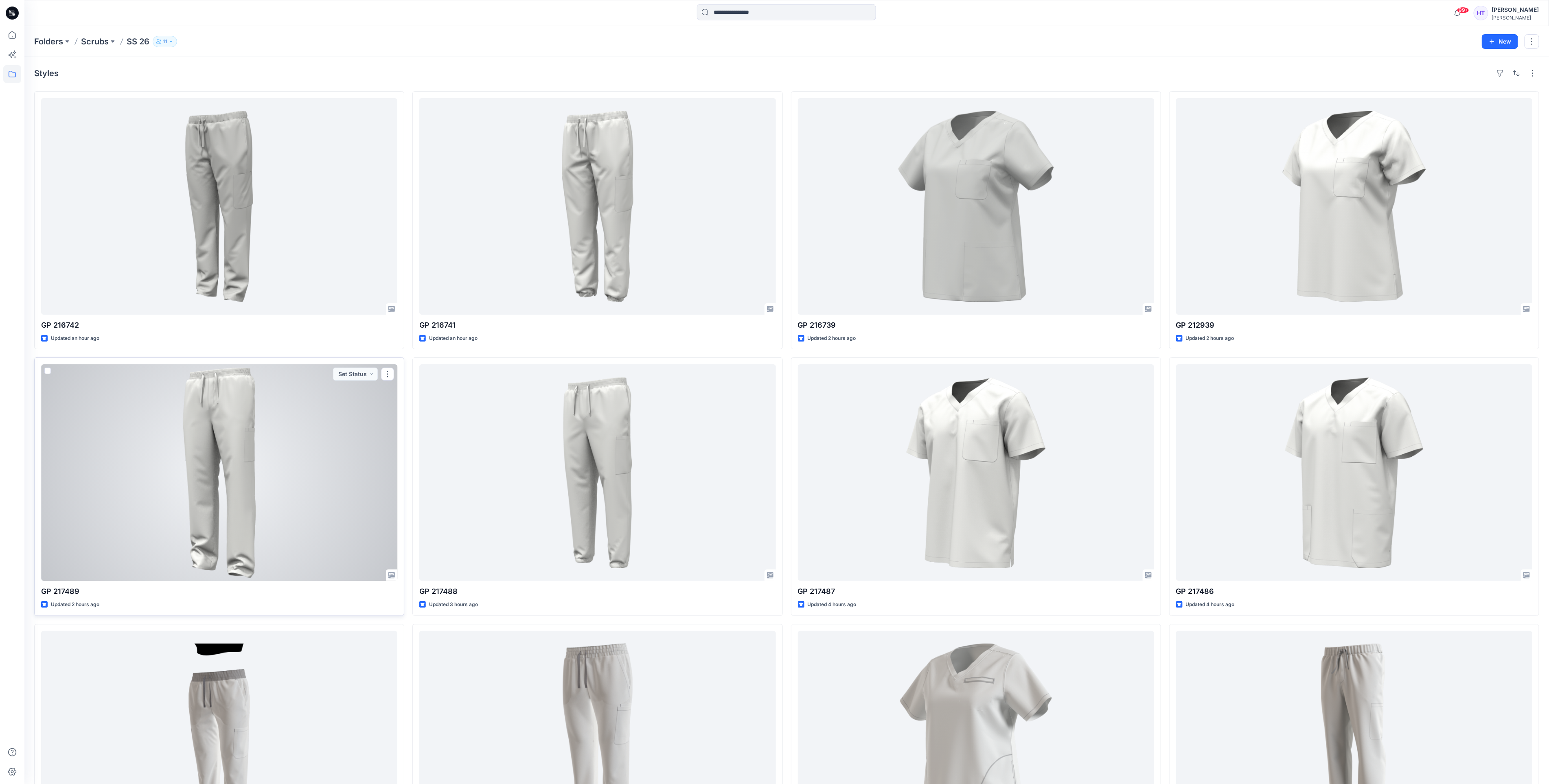
click at [107, 502] on div at bounding box center [219, 473] width 357 height 217
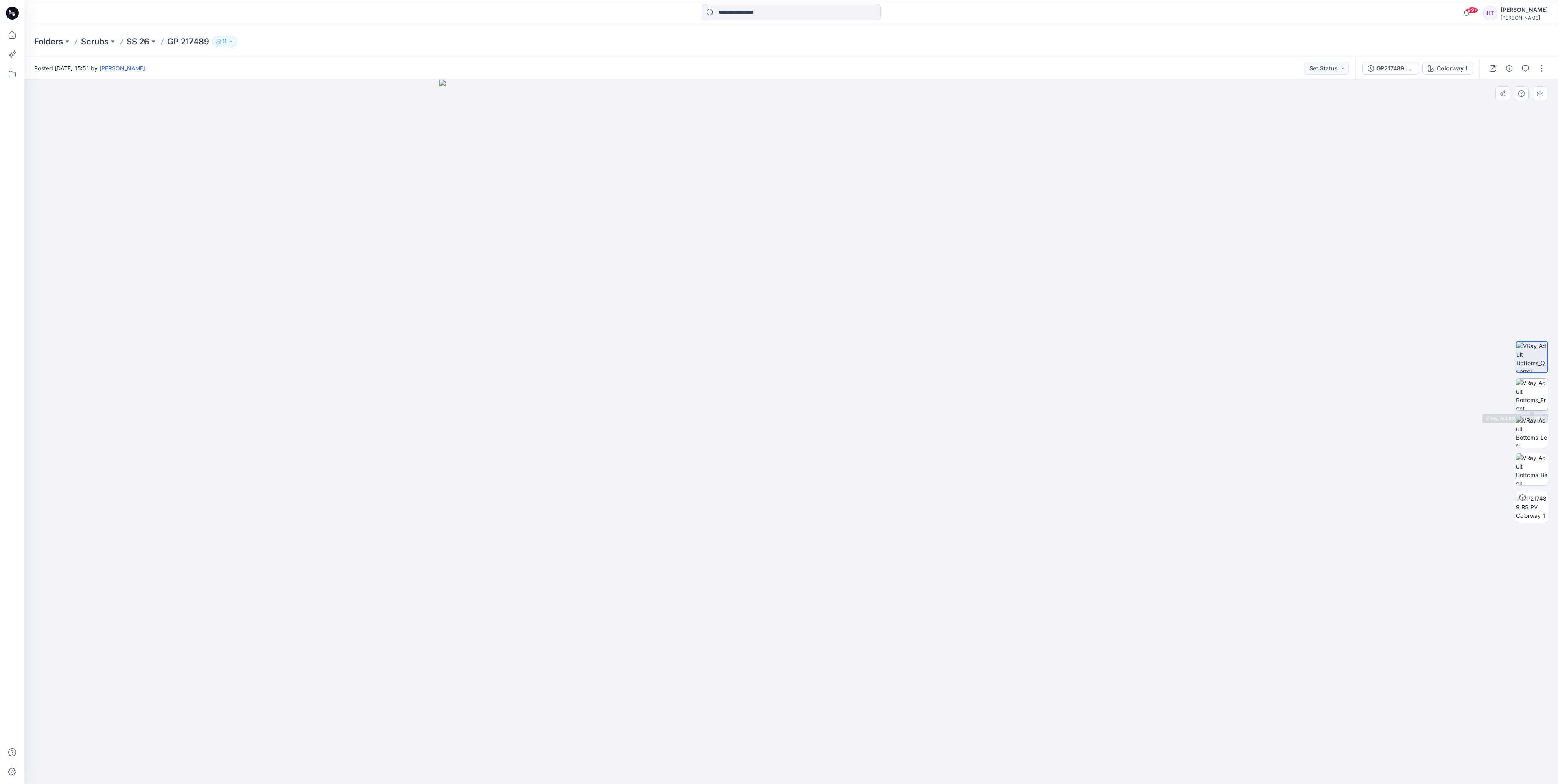
click at [1545, 398] on img at bounding box center [1532, 393] width 32 height 32
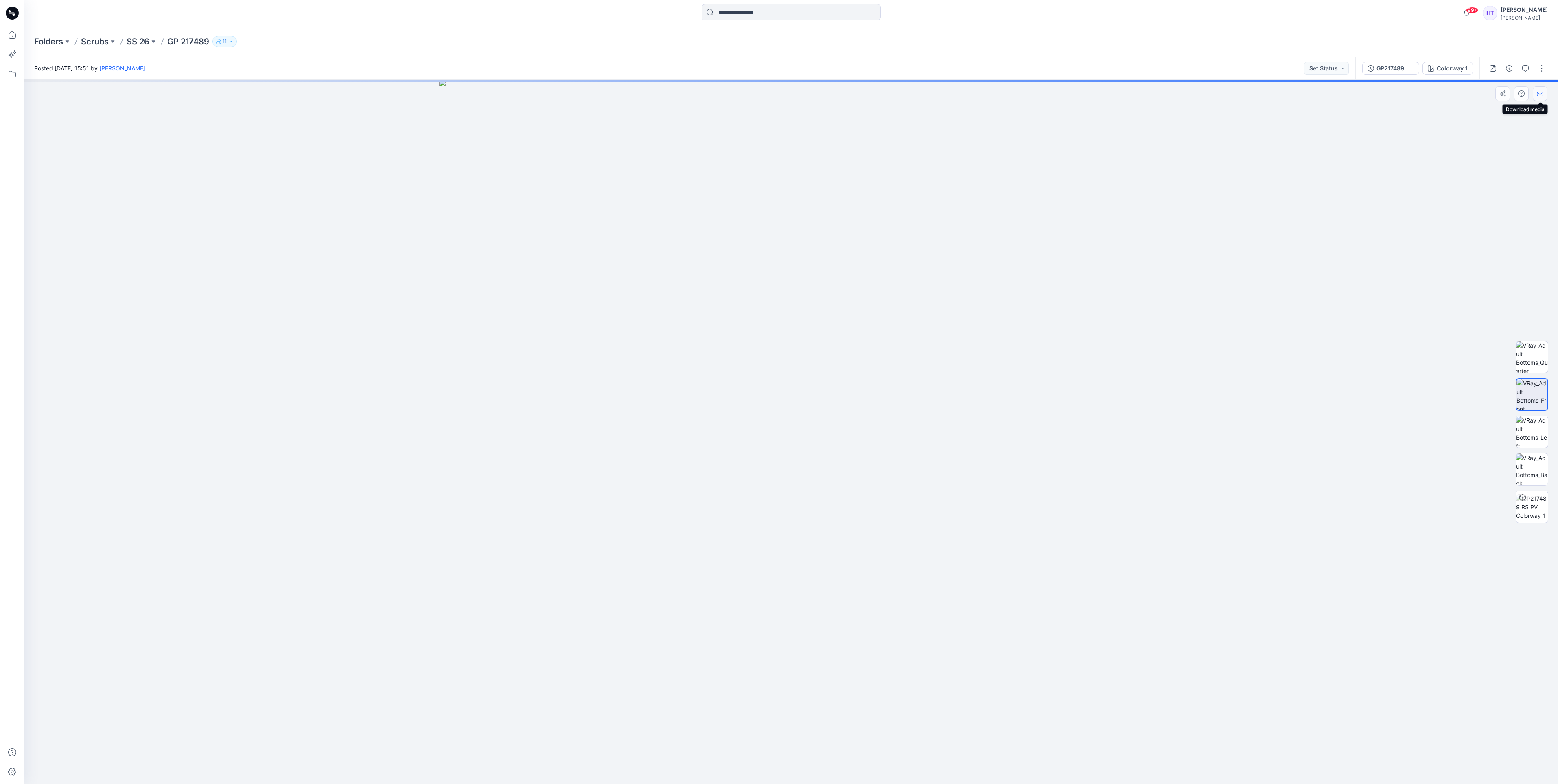
click at [1542, 93] on icon "button" at bounding box center [1541, 93] width 4 height 5
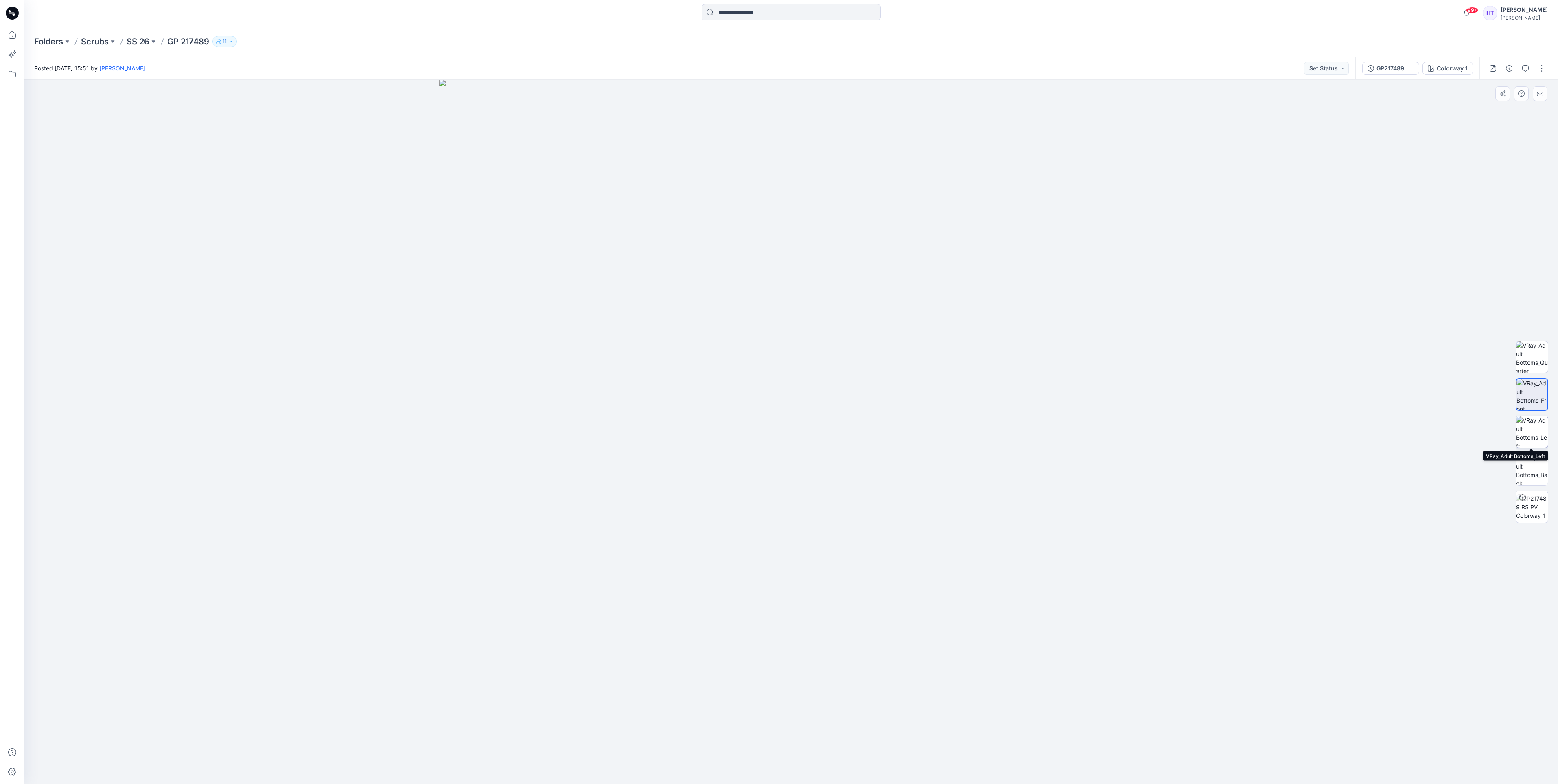
click at [1526, 439] on img at bounding box center [1532, 431] width 32 height 32
click at [1545, 90] on button "button" at bounding box center [1541, 94] width 14 height 14
click at [1521, 461] on img at bounding box center [1532, 468] width 32 height 32
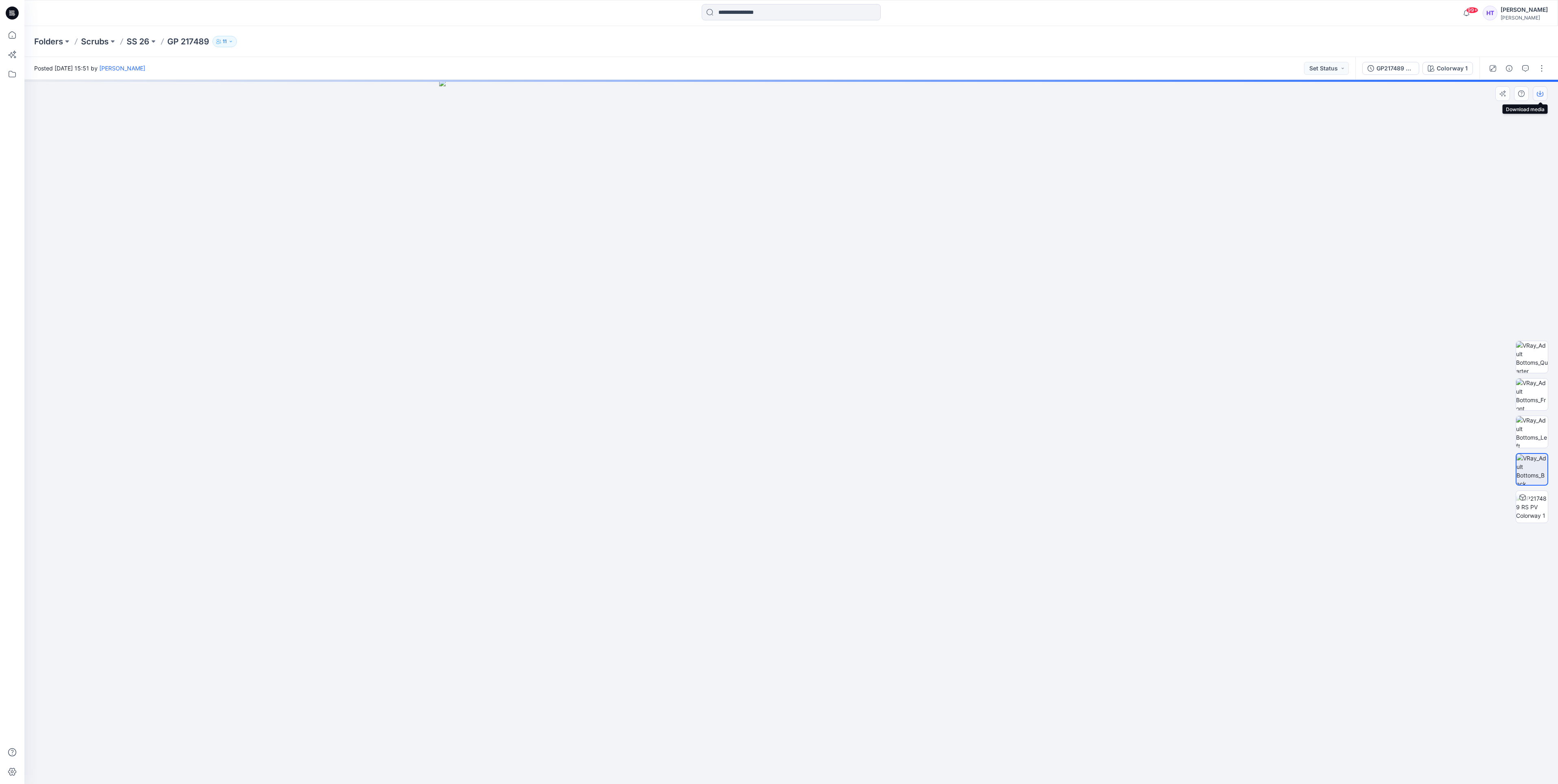
click at [1540, 92] on icon "button" at bounding box center [1540, 93] width 6 height 6
